Goal: Entertainment & Leisure: Browse casually

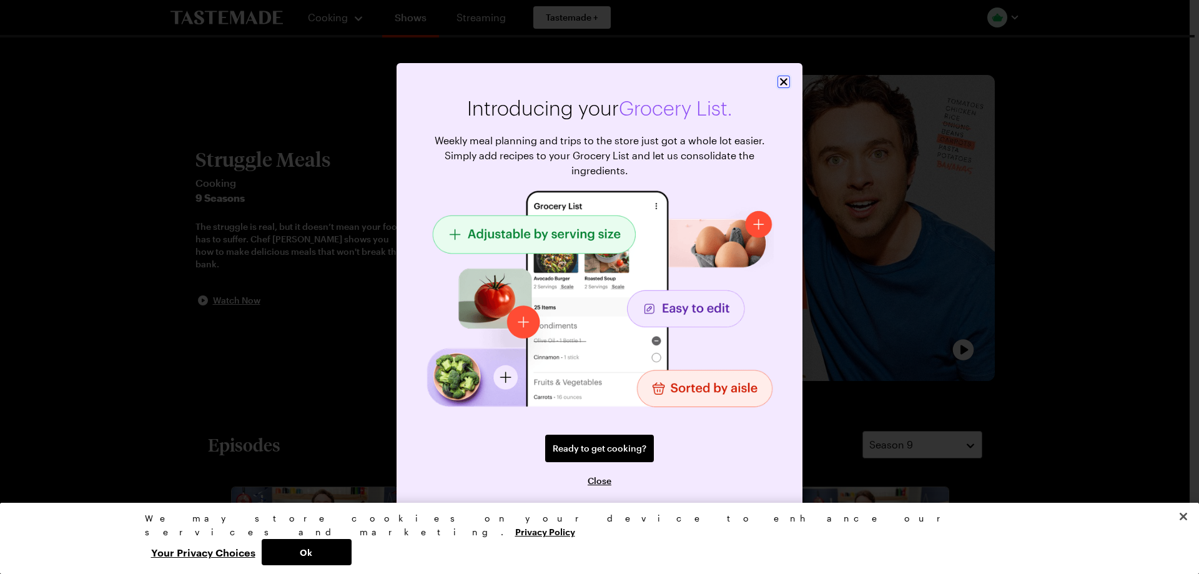
click at [782, 77] on icon "Close" at bounding box center [783, 82] width 12 height 12
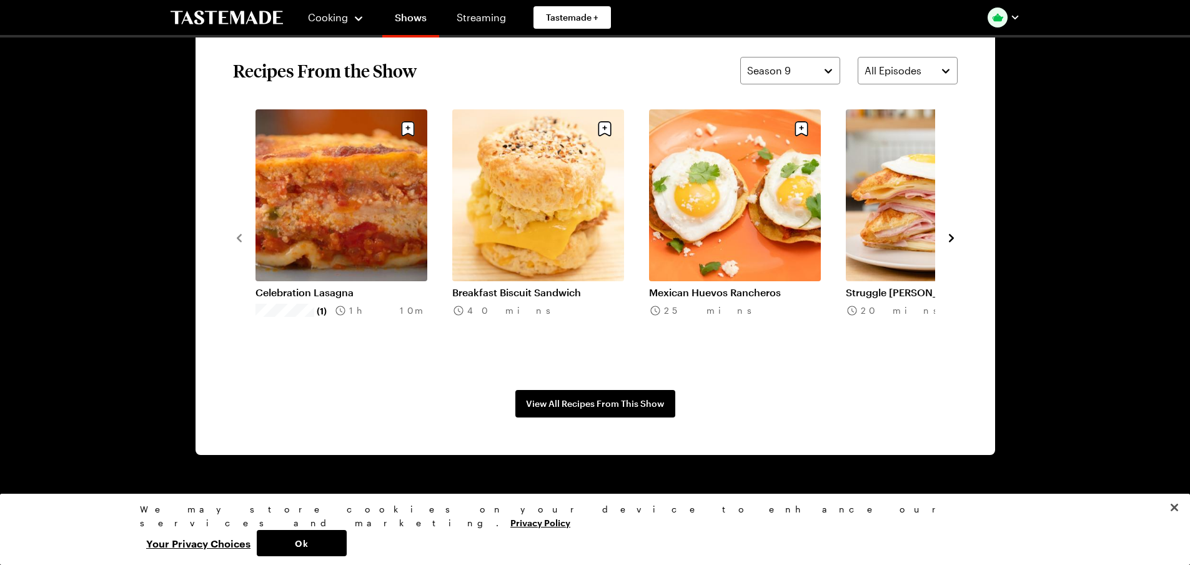
scroll to position [966, 0]
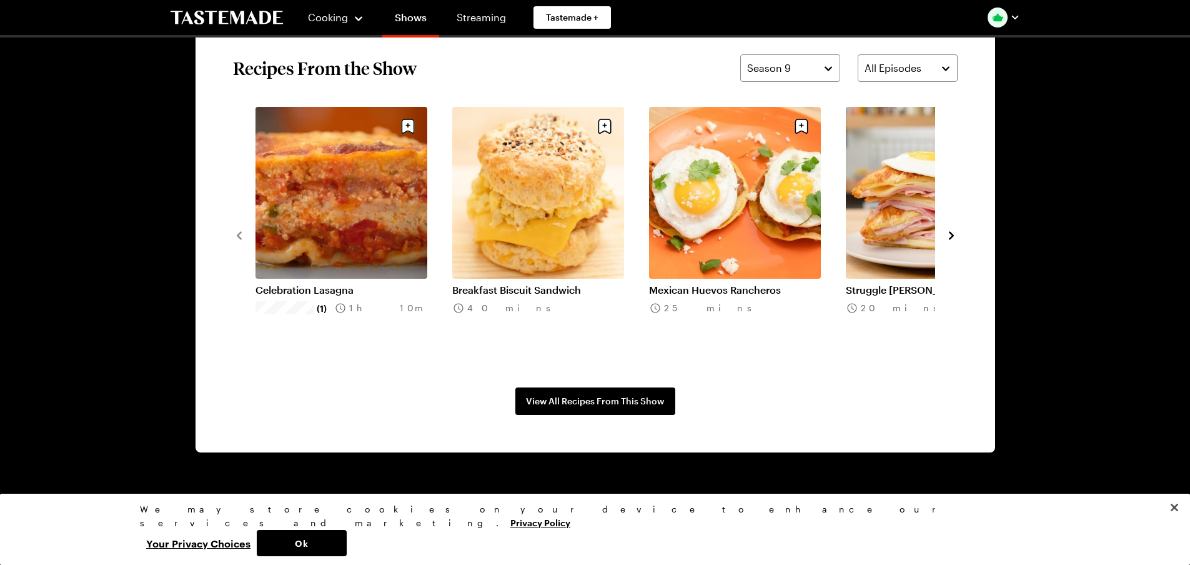
click at [954, 235] on icon "navigate to next item" at bounding box center [951, 235] width 12 height 12
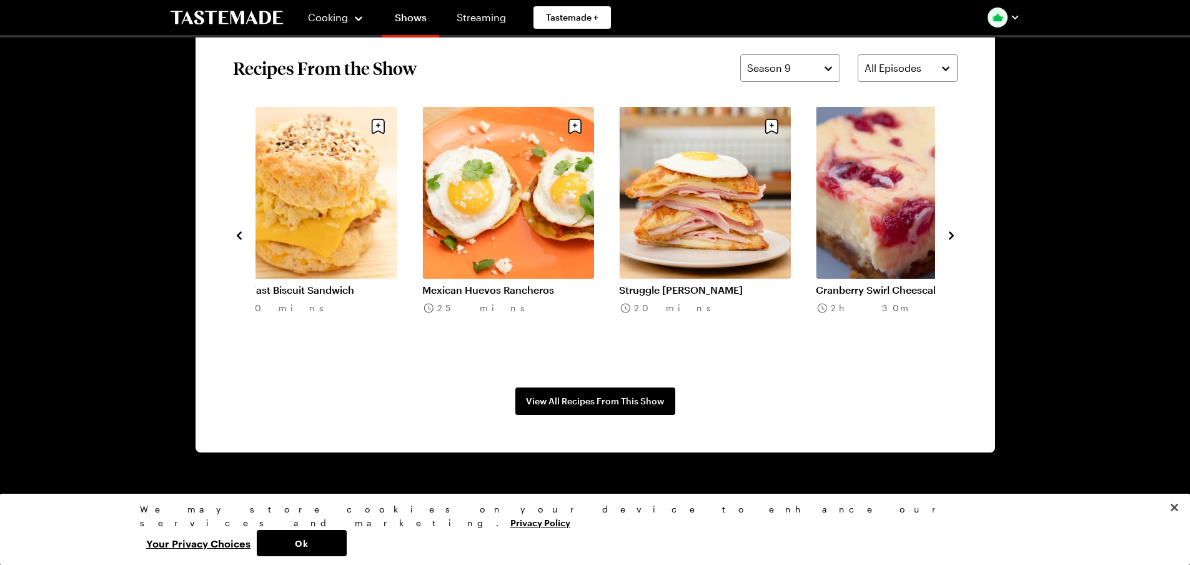
click at [954, 235] on icon "navigate to next item" at bounding box center [951, 235] width 12 height 12
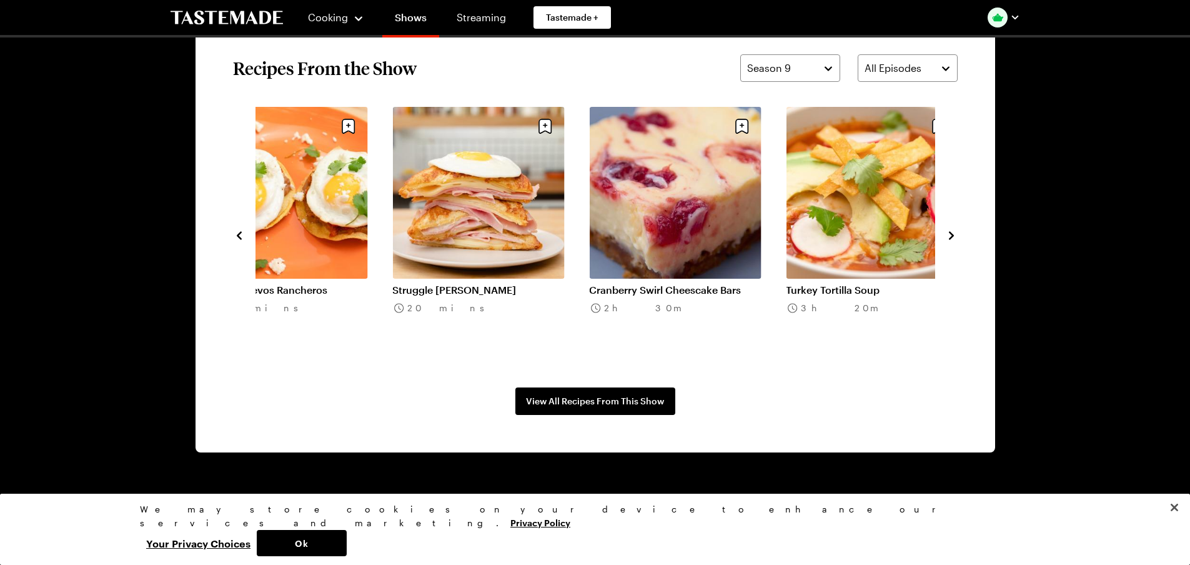
click at [954, 235] on icon "navigate to next item" at bounding box center [951, 235] width 12 height 12
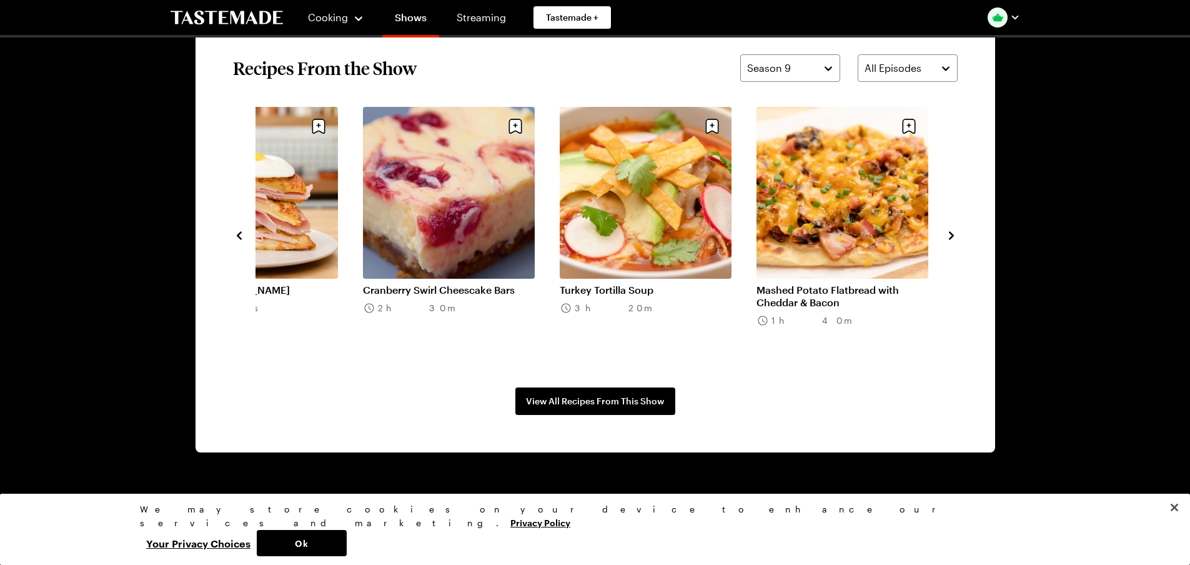
click at [954, 235] on icon "navigate to next item" at bounding box center [951, 235] width 12 height 12
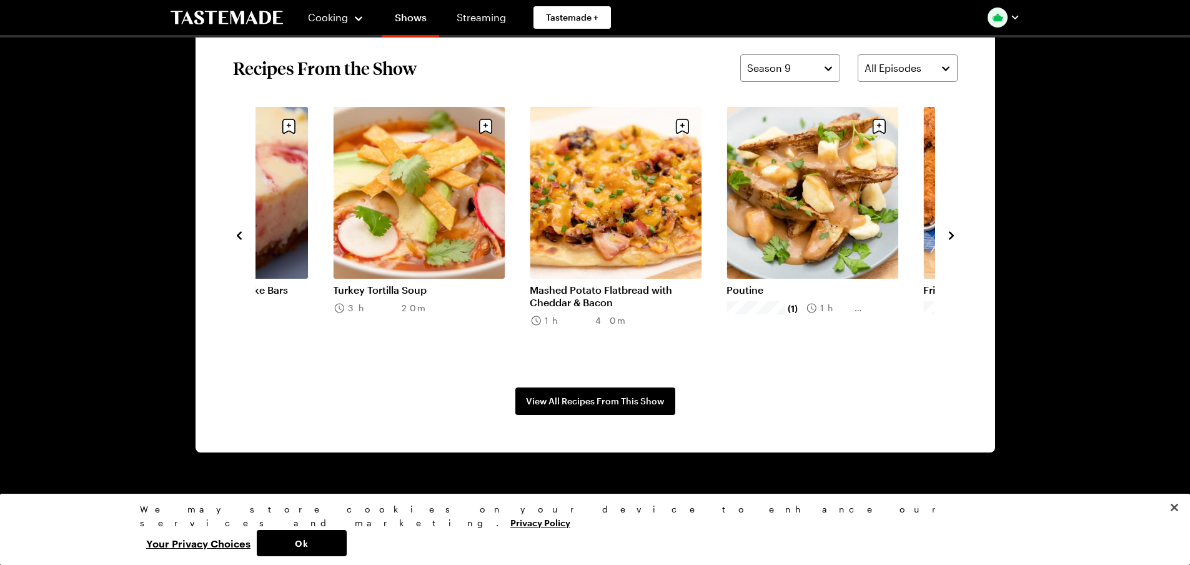
click at [954, 235] on icon "navigate to next item" at bounding box center [951, 235] width 12 height 12
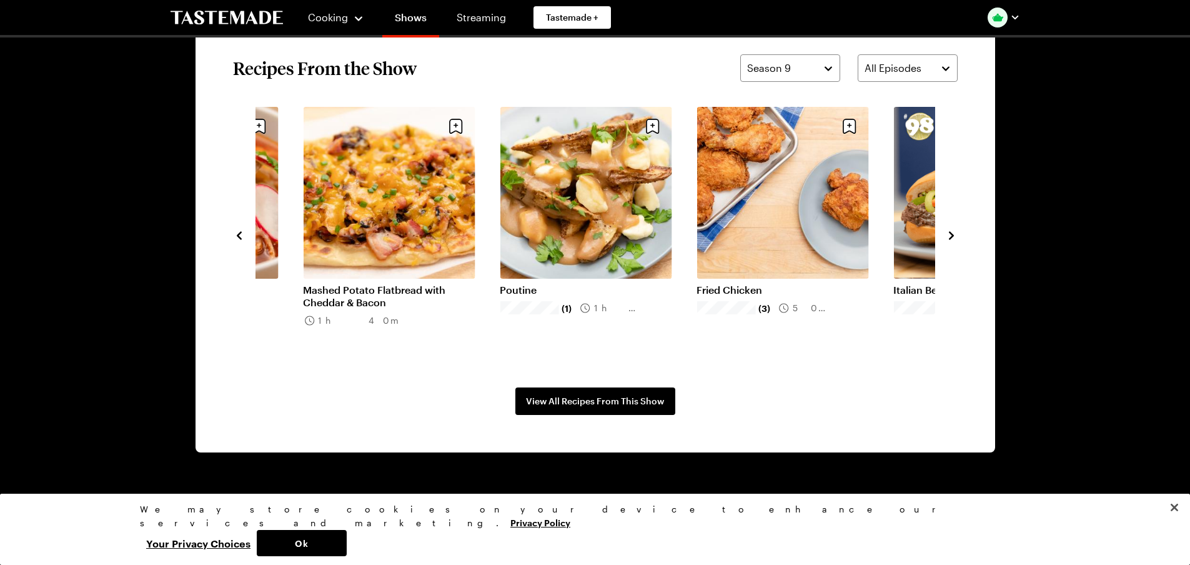
click at [954, 235] on icon "navigate to next item" at bounding box center [951, 235] width 12 height 12
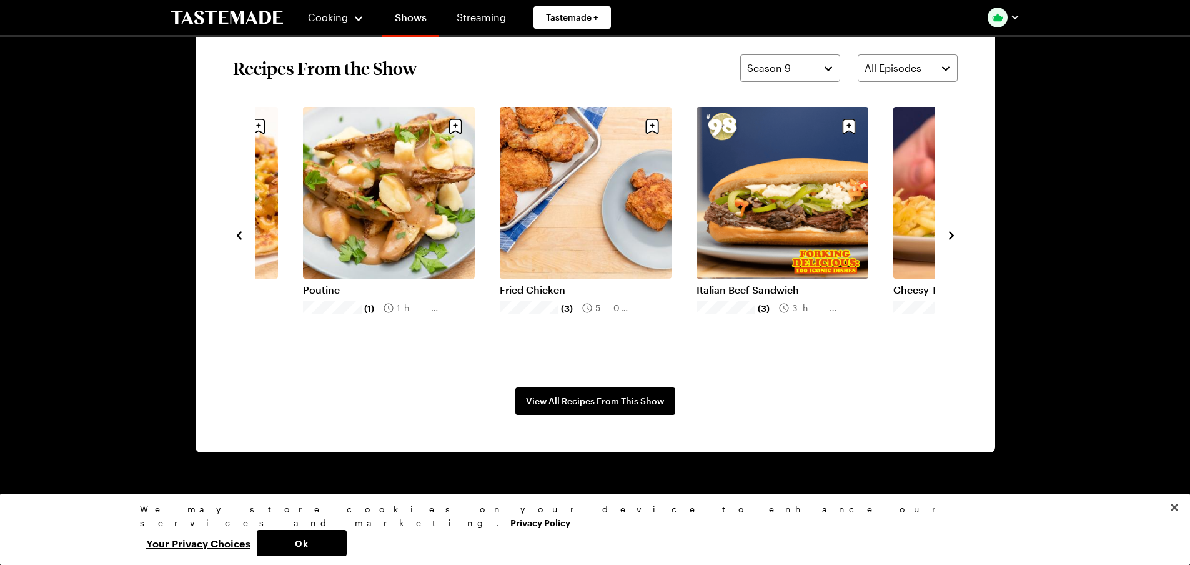
click at [954, 235] on icon "navigate to next item" at bounding box center [951, 235] width 12 height 12
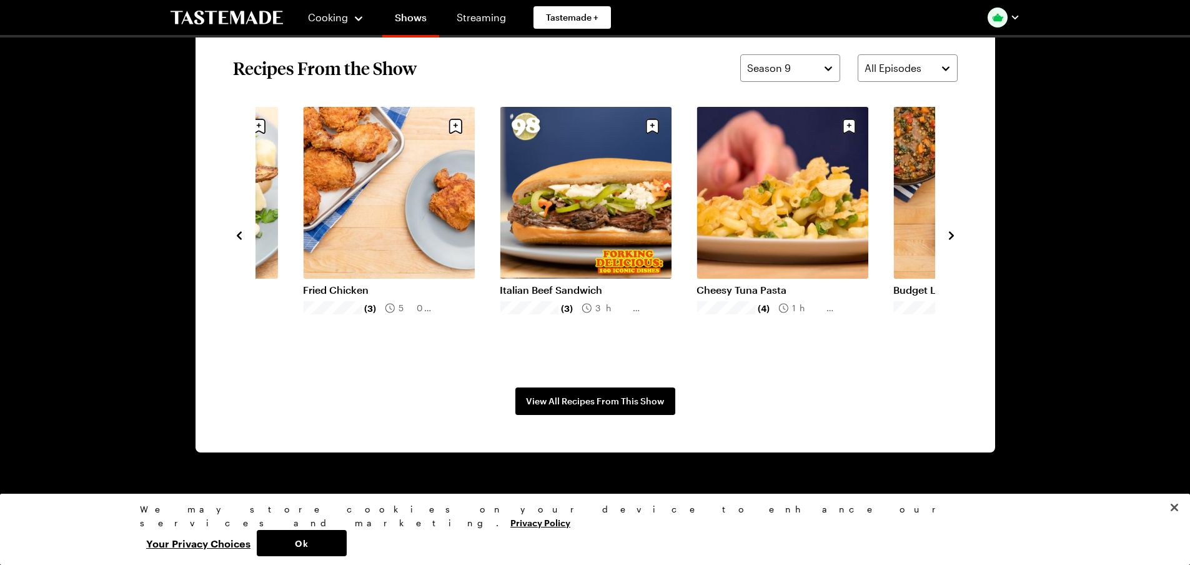
click at [954, 235] on icon "navigate to next item" at bounding box center [951, 235] width 12 height 12
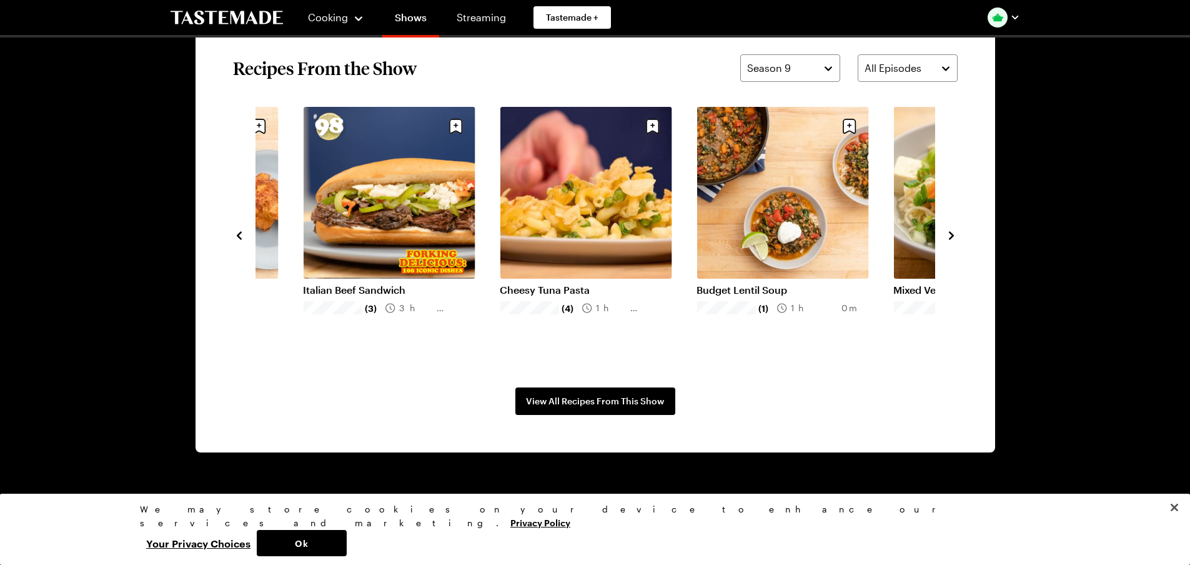
click at [954, 235] on icon "navigate to next item" at bounding box center [951, 235] width 12 height 12
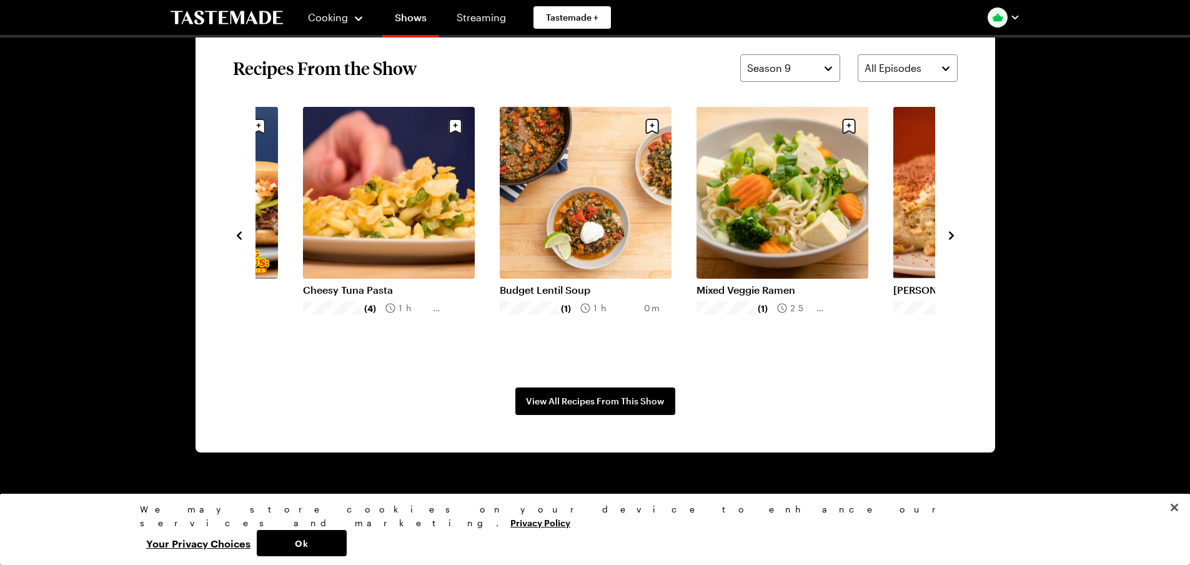
click at [954, 235] on icon "navigate to next item" at bounding box center [951, 235] width 12 height 12
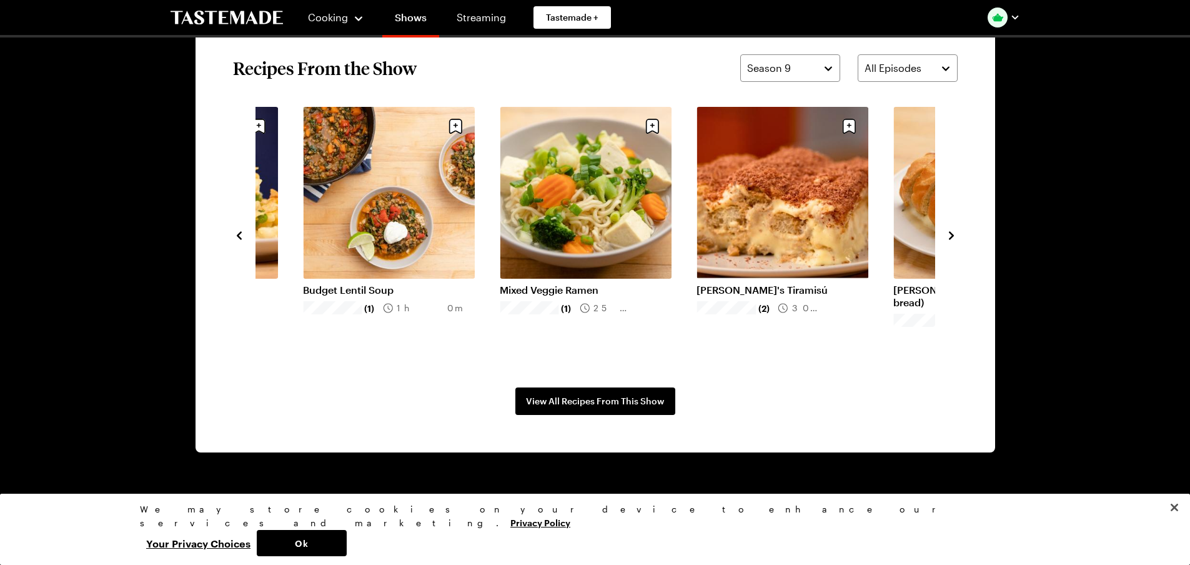
click at [954, 235] on icon "navigate to next item" at bounding box center [951, 235] width 12 height 12
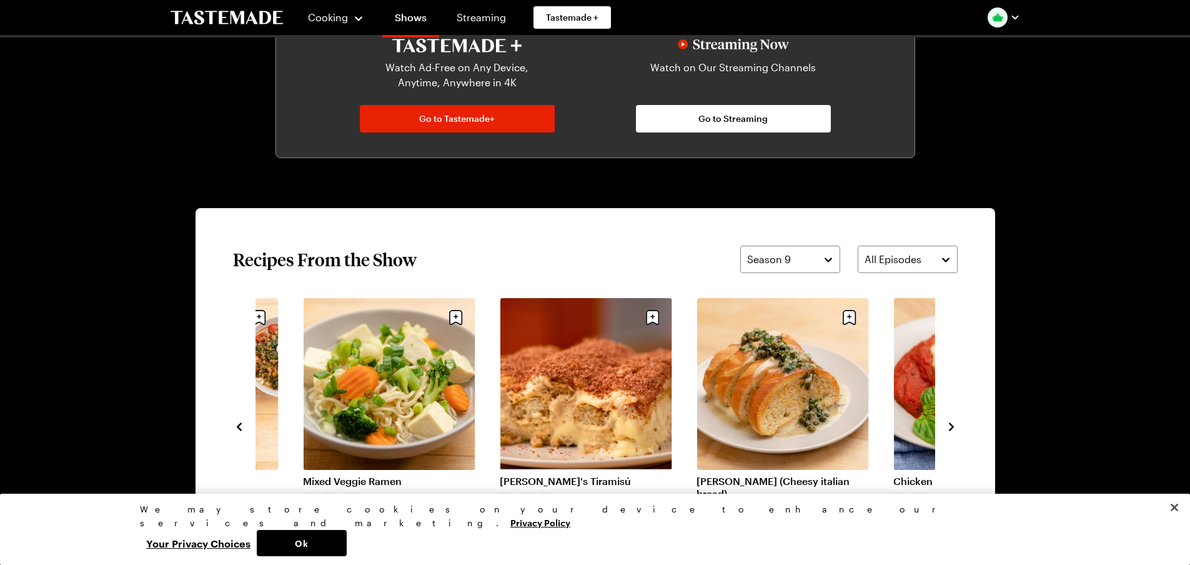
scroll to position [0, 0]
